Goal: Transaction & Acquisition: Purchase product/service

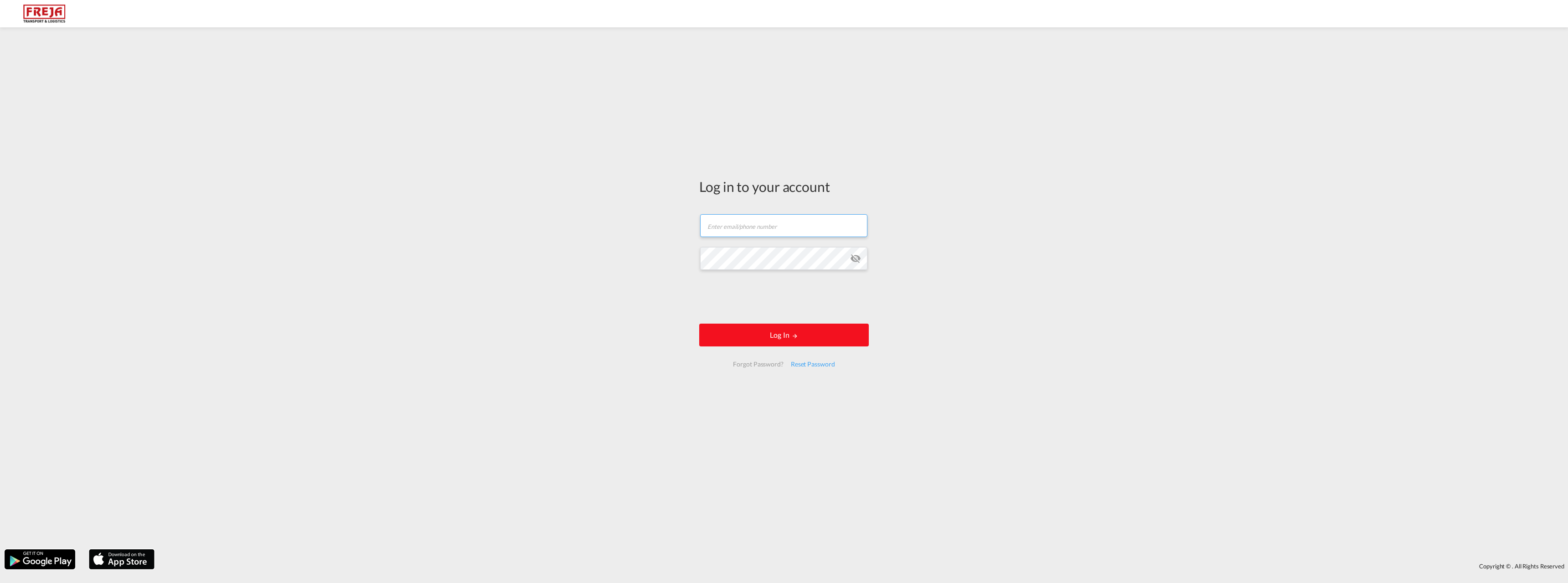
type input "[EMAIL_ADDRESS][DOMAIN_NAME]"
click at [807, 340] on button "Log In" at bounding box center [784, 335] width 169 height 23
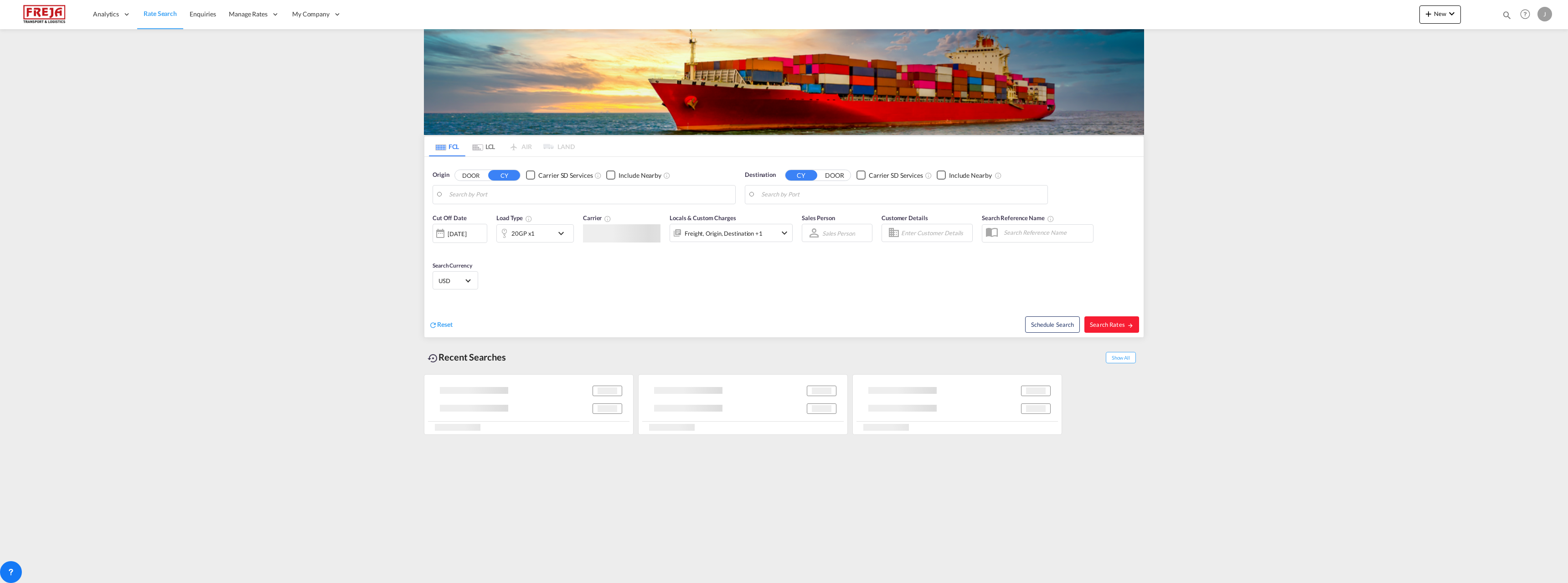
type input "[GEOGRAPHIC_DATA] ([GEOGRAPHIC_DATA]), [GEOGRAPHIC_DATA]"
type input "[GEOGRAPHIC_DATA], [GEOGRAPHIC_DATA], [GEOGRAPHIC_DATA]"
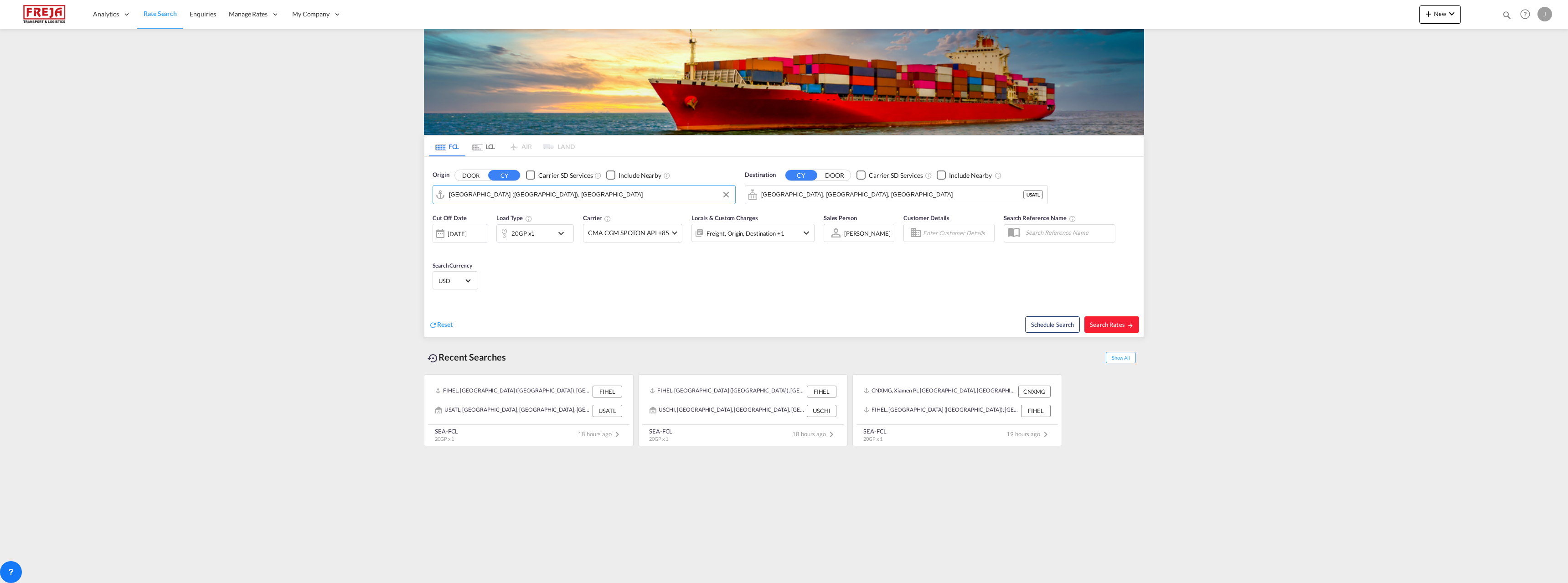
click at [472, 196] on input "[GEOGRAPHIC_DATA] ([GEOGRAPHIC_DATA]), [GEOGRAPHIC_DATA]" at bounding box center [590, 194] width 282 height 14
click at [473, 221] on div "Raumo ( [GEOGRAPHIC_DATA] ) [GEOGRAPHIC_DATA] FIRAU" at bounding box center [519, 220] width 173 height 28
type input "Raumo (Rauma), [GEOGRAPHIC_DATA]"
click at [796, 198] on input "[GEOGRAPHIC_DATA], [GEOGRAPHIC_DATA], [GEOGRAPHIC_DATA]" at bounding box center [902, 194] width 282 height 14
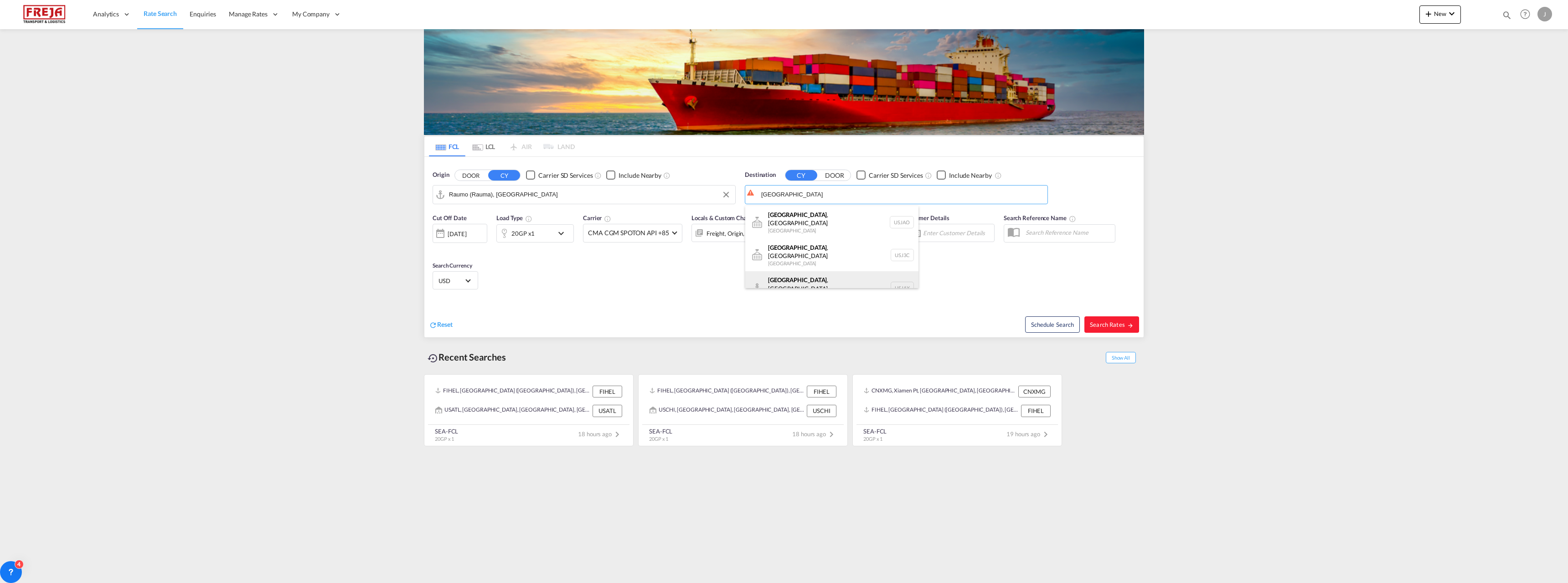
click at [819, 271] on div "[GEOGRAPHIC_DATA] , [GEOGRAPHIC_DATA] [GEOGRAPHIC_DATA] USJAX" at bounding box center [831, 288] width 173 height 33
type input "[GEOGRAPHIC_DATA], [GEOGRAPHIC_DATA], [GEOGRAPHIC_DATA]"
click at [550, 235] on div "20GP x1" at bounding box center [525, 233] width 57 height 18
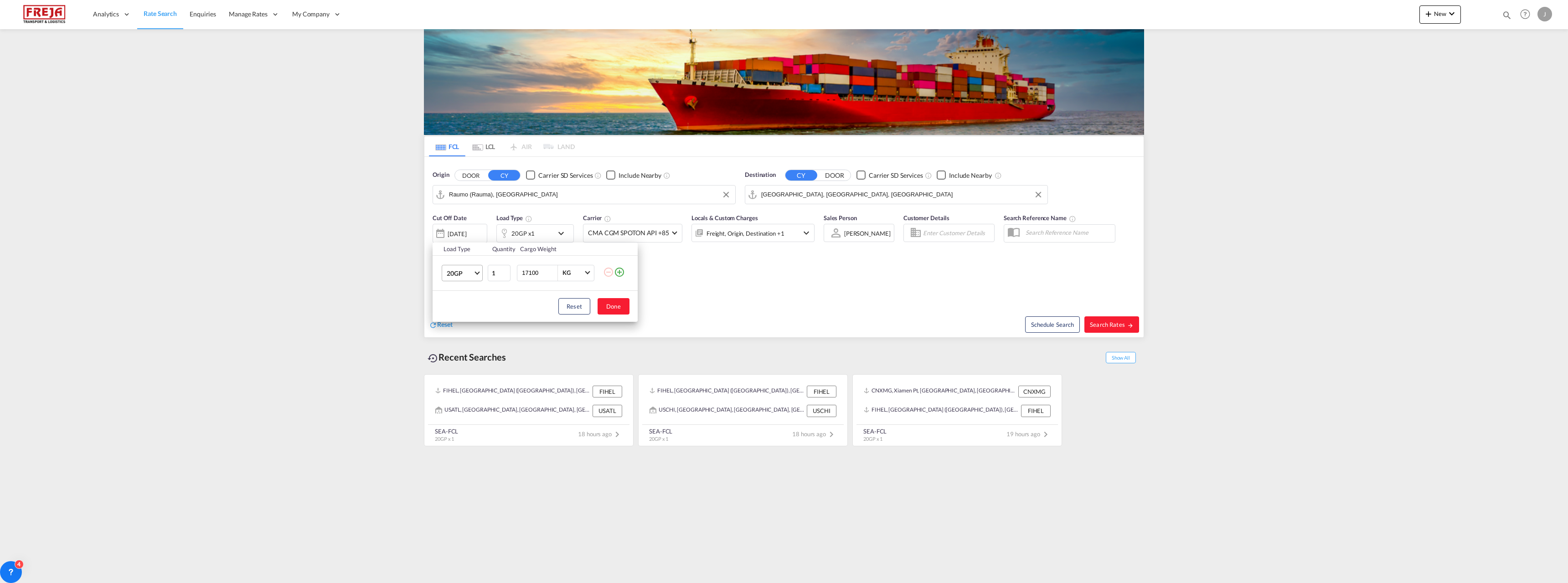
click at [479, 271] on span "Choose: \a20GP" at bounding box center [477, 272] width 5 height 5
click at [475, 318] on md-option "40HC" at bounding box center [470, 316] width 62 height 22
click at [613, 307] on button "Done" at bounding box center [613, 306] width 32 height 16
click at [1126, 327] on span "Search Rates" at bounding box center [1112, 324] width 43 height 7
type input "FIRAU to USJAX / [DATE]"
